Goal: Transaction & Acquisition: Subscribe to service/newsletter

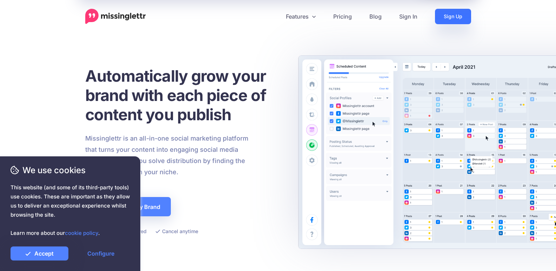
click at [458, 19] on link "Sign Up" at bounding box center [453, 16] width 36 height 15
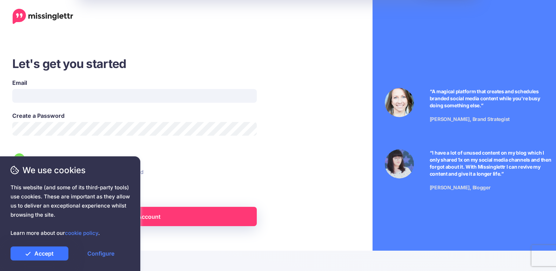
click at [56, 255] on link "Accept" at bounding box center [40, 253] width 58 height 14
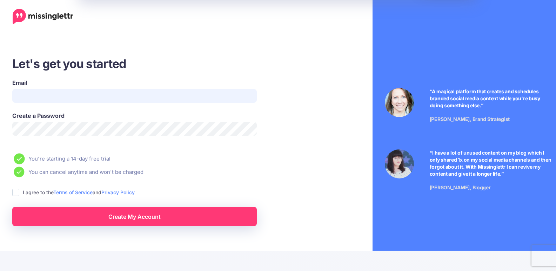
click at [54, 91] on input "Email" at bounding box center [134, 96] width 244 height 14
type input "**********"
click at [6, 190] on div "We use cookies This website (and some of its third-party tools) use cookies. Th…" at bounding box center [70, 213] width 140 height 115
click at [15, 192] on span "This website (and some of its third-party tools) use cookies. These are importa…" at bounding box center [70, 210] width 119 height 55
click at [17, 189] on span "This website (and some of its third-party tools) use cookies. These are importa…" at bounding box center [70, 210] width 119 height 55
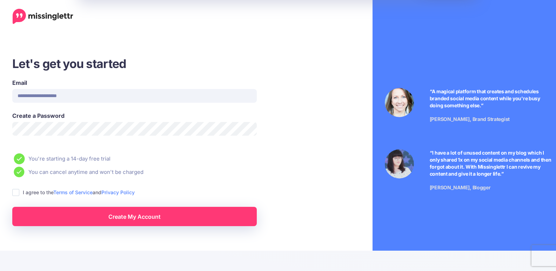
click at [19, 196] on span "This website (and some of its third-party tools) use cookies. These are importa…" at bounding box center [70, 210] width 119 height 55
click at [15, 193] on span "This website (and some of its third-party tools) use cookies. These are importa…" at bounding box center [70, 210] width 119 height 55
click at [48, 221] on span "This website (and some of its third-party tools) use cookies. These are importa…" at bounding box center [70, 210] width 119 height 55
click at [57, 217] on span "This website (and some of its third-party tools) use cookies. These are importa…" at bounding box center [70, 210] width 119 height 55
click at [67, 216] on span "This website (and some of its third-party tools) use cookies. These are importa…" at bounding box center [70, 210] width 119 height 55
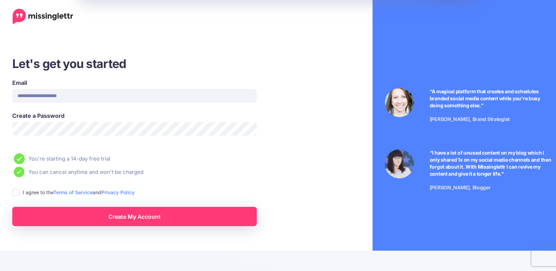
click at [139, 219] on div "We use cookies This website (and some of its third-party tools) use cookies. Th…" at bounding box center [70, 213] width 140 height 115
